Goal: Information Seeking & Learning: Check status

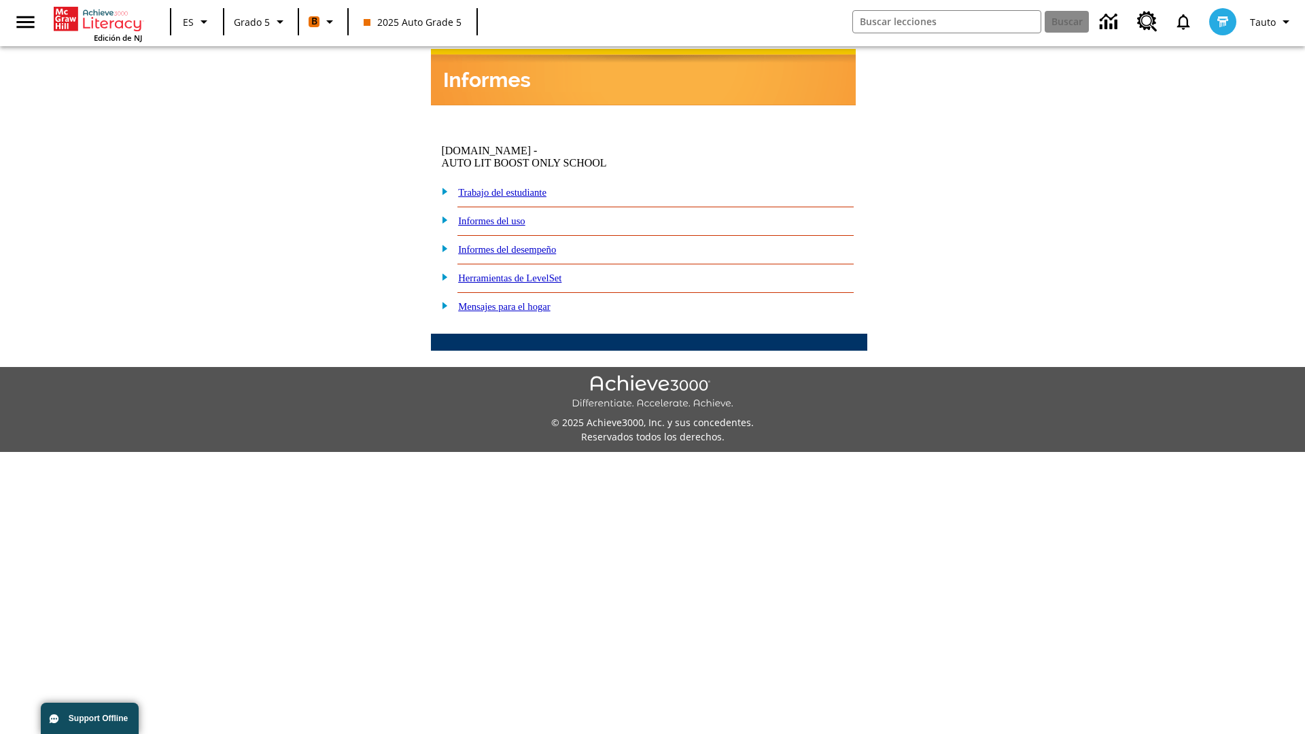
click at [530, 244] on link "Informes del desempeño" at bounding box center [507, 249] width 98 height 11
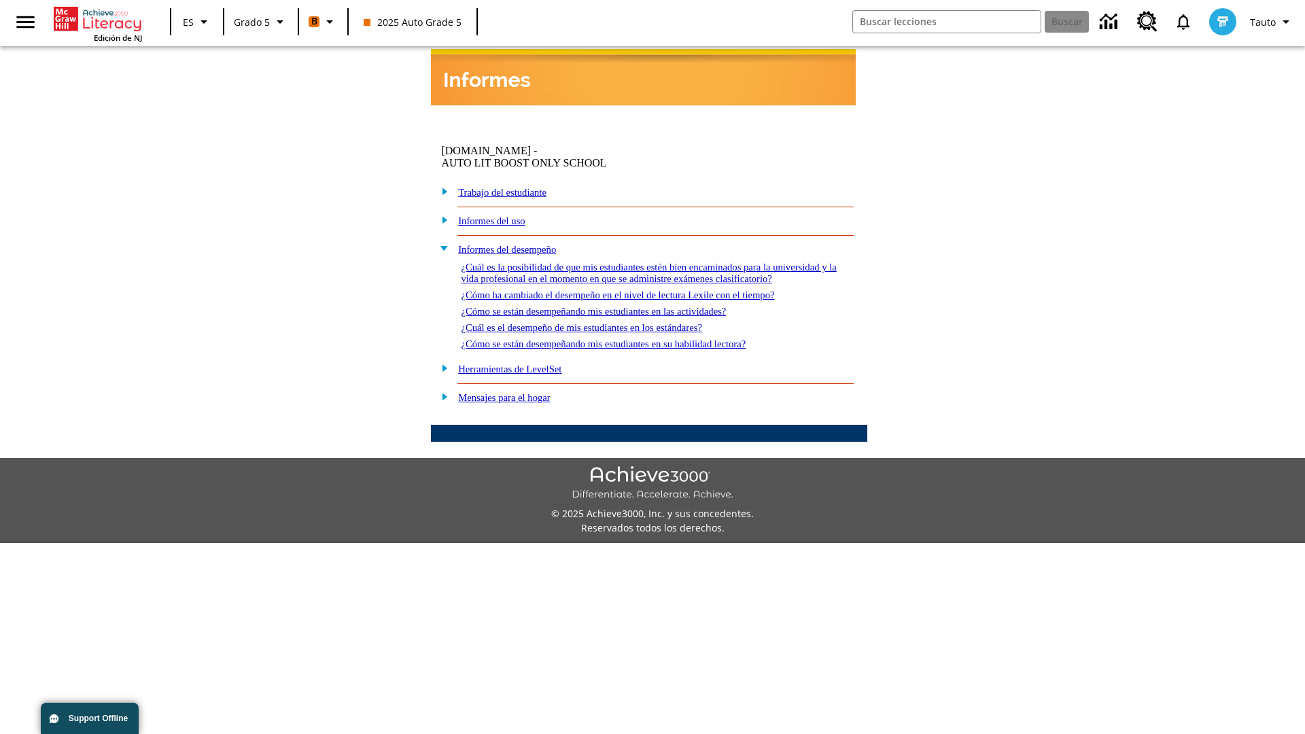
click at [633, 338] on link "¿Cómo se están desempeñando mis estudiantes en su habilidad lectora?" at bounding box center [603, 343] width 285 height 11
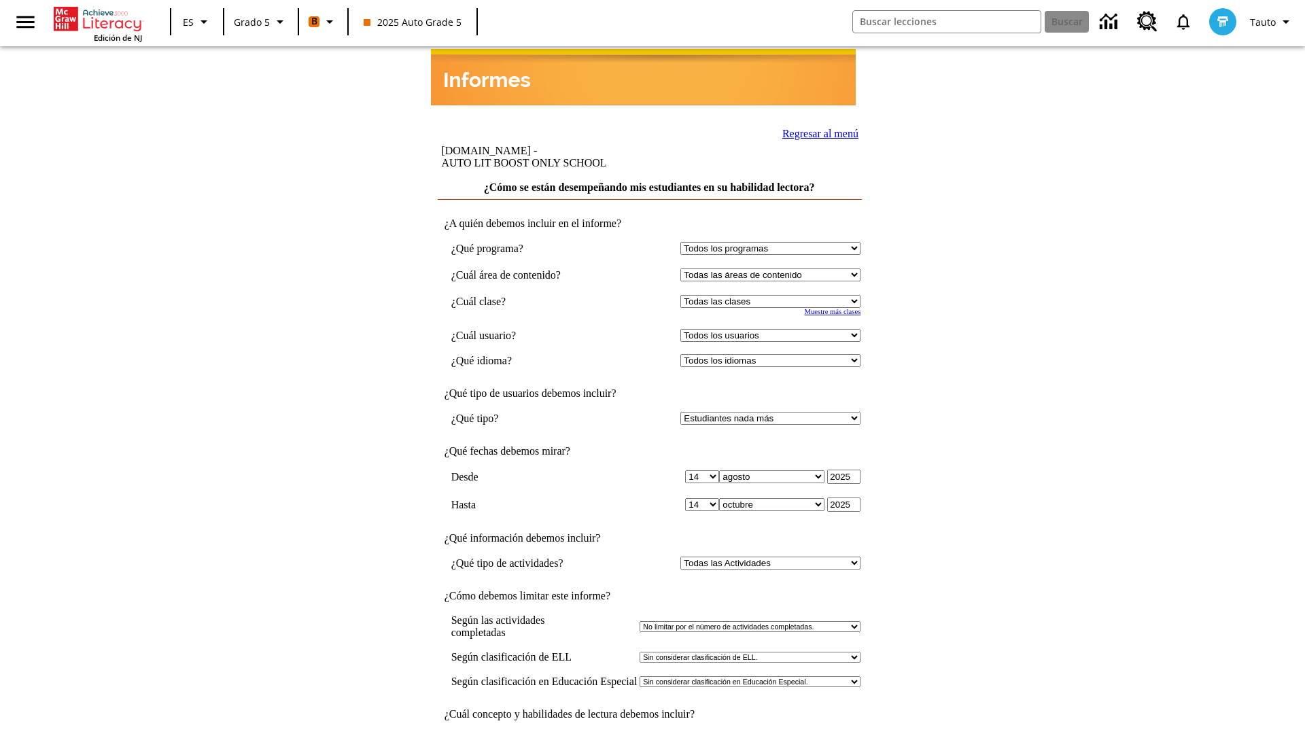
click at [773, 295] on select "Seleccionar una clase: Todas las clases 2025 Auto Grade 5 OL 2025 Auto Grade 6" at bounding box center [770, 301] width 180 height 13
select select "11133131"
click at [773, 329] on select "Todos los usuarios Cat, Sautoen Cat, Sautoes Cat1, Sautoss Donotlogin, Sautoen …" at bounding box center [770, 335] width 180 height 13
select select "21437107"
